Goal: Task Accomplishment & Management: Manage account settings

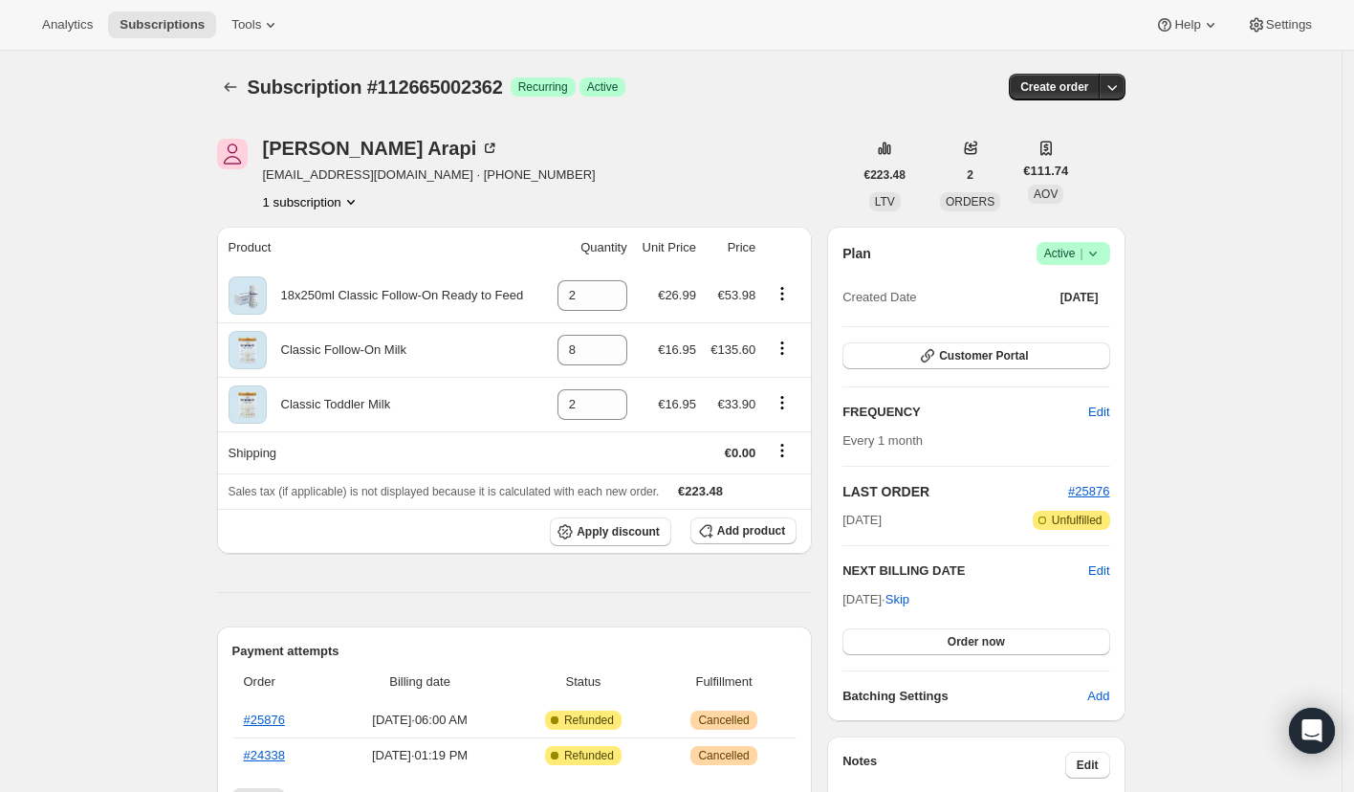
click at [1109, 257] on span "Success Active |" at bounding box center [1073, 253] width 74 height 23
click at [1058, 316] on span "Cancel subscription" at bounding box center [1071, 323] width 108 height 14
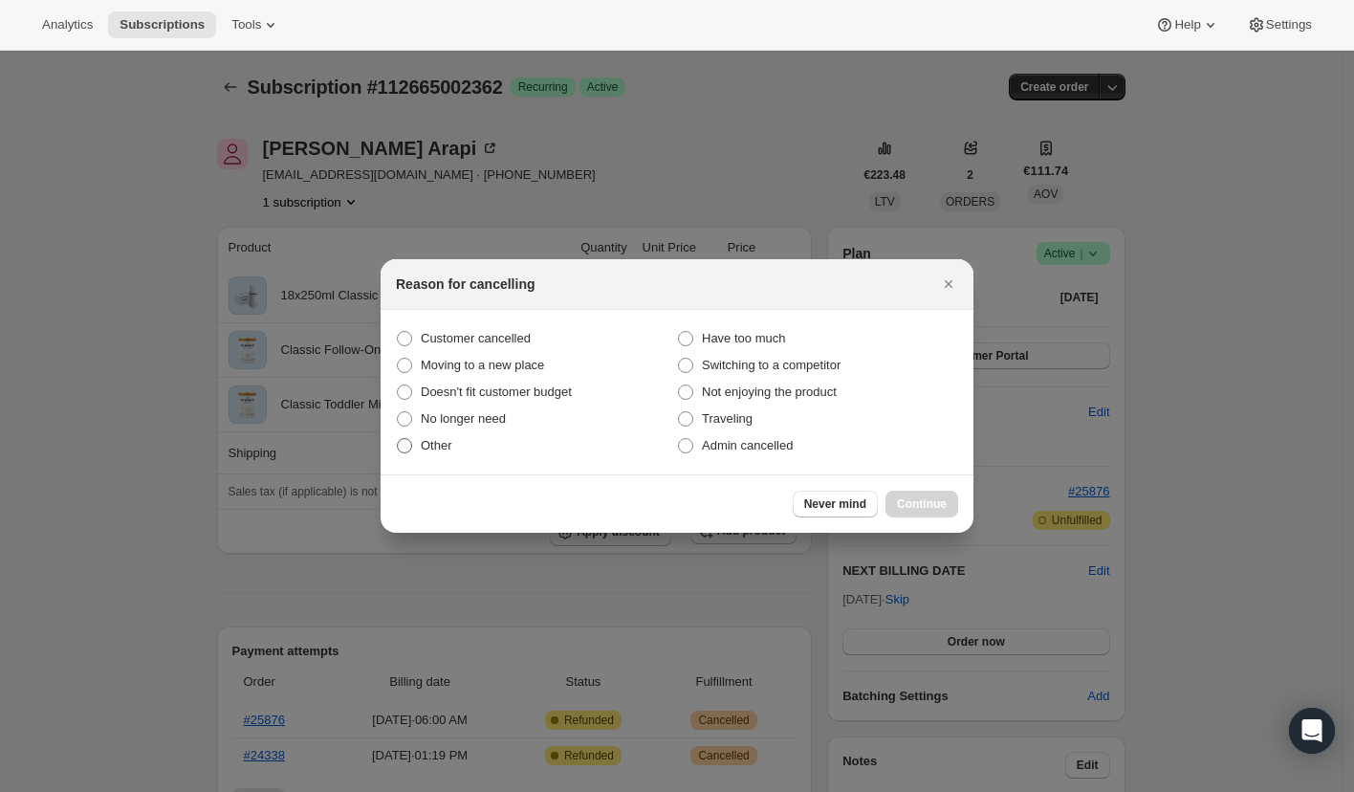
click at [407, 448] on span ":rbn:" at bounding box center [404, 445] width 15 height 15
click at [398, 439] on input "Other" at bounding box center [397, 438] width 1 height 1
radio input "true"
drag, startPoint x: 932, startPoint y: 507, endPoint x: 564, endPoint y: 496, distance: 368.3
click at [931, 507] on span "Continue" at bounding box center [922, 503] width 50 height 15
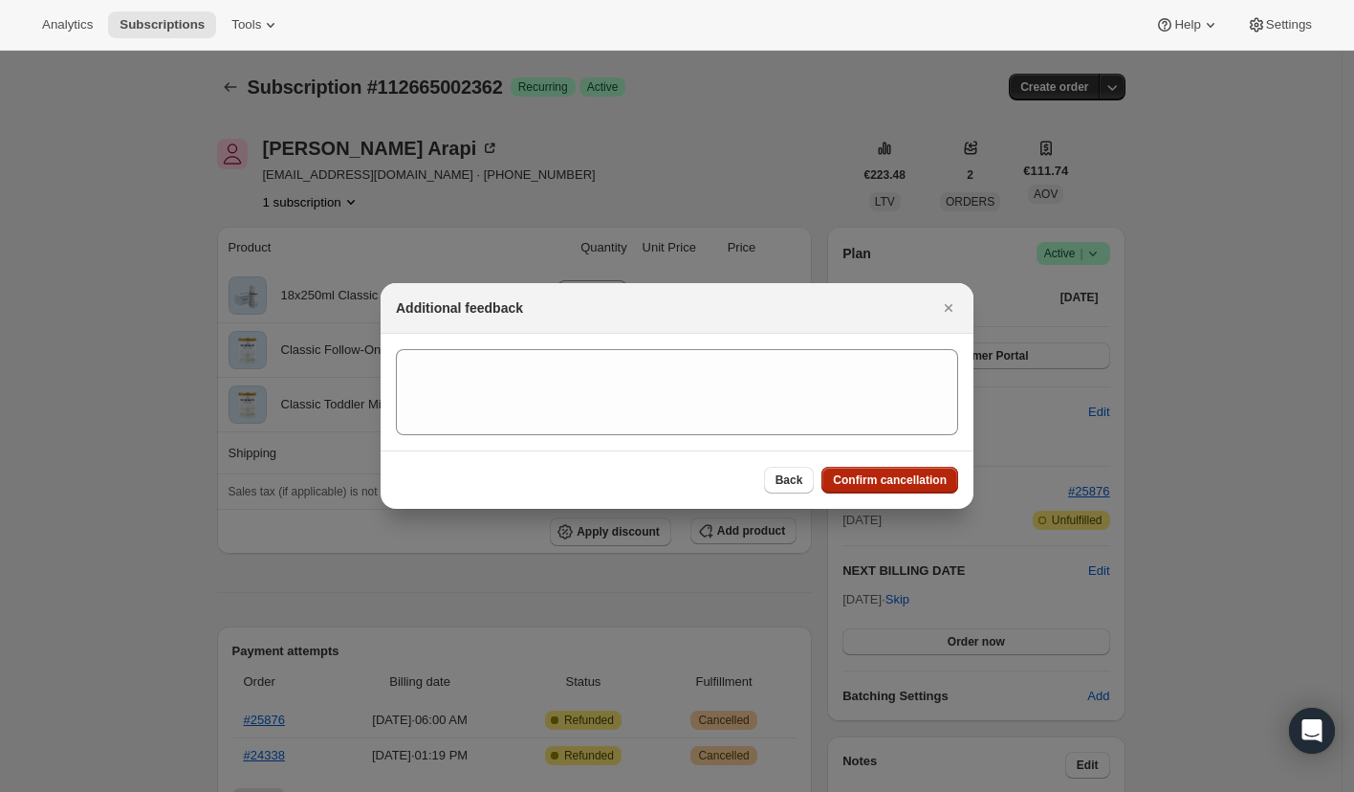
click at [911, 485] on span "Confirm cancellation" at bounding box center [890, 479] width 114 height 15
